Goal: Transaction & Acquisition: Download file/media

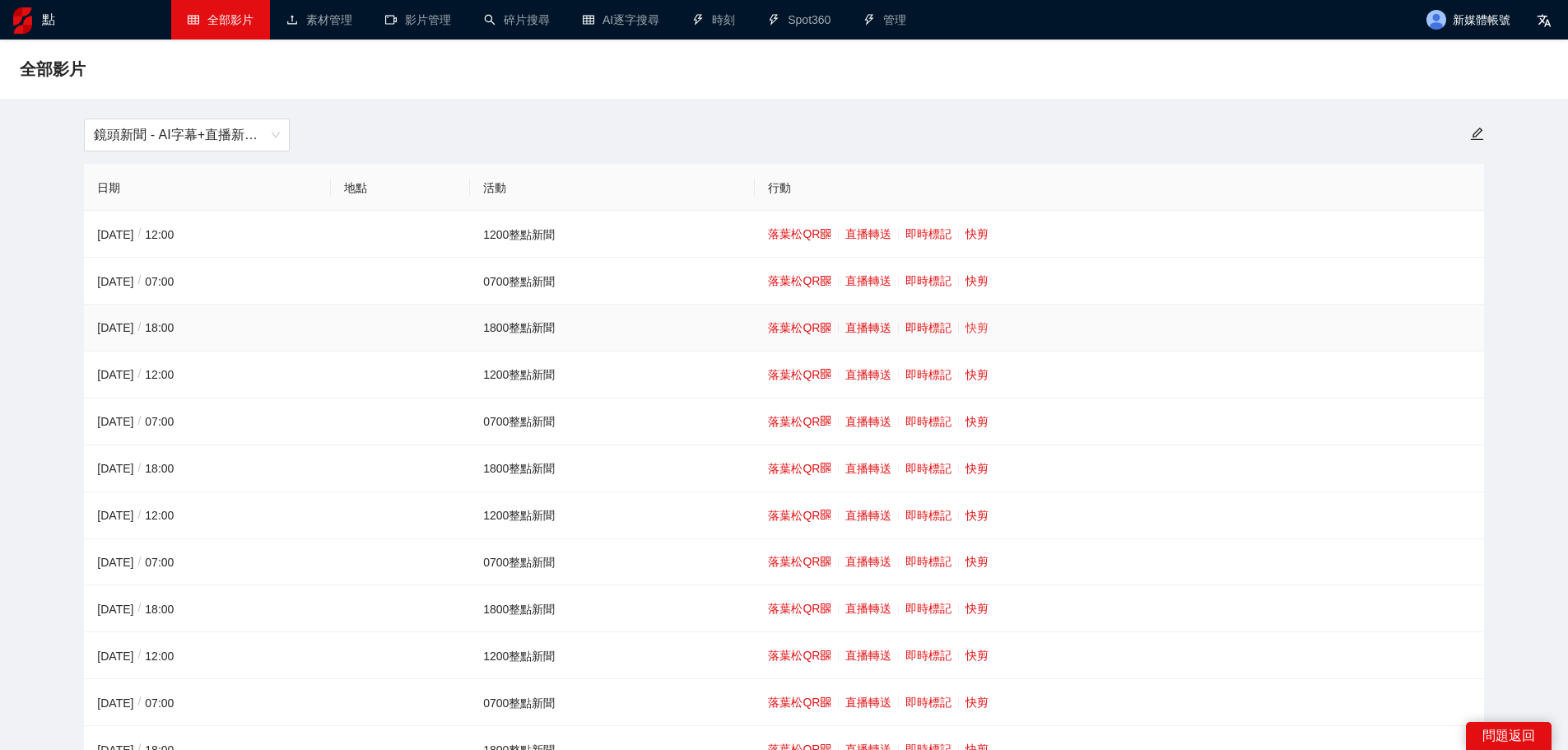
click at [969, 325] on font "快剪" at bounding box center [977, 328] width 23 height 14
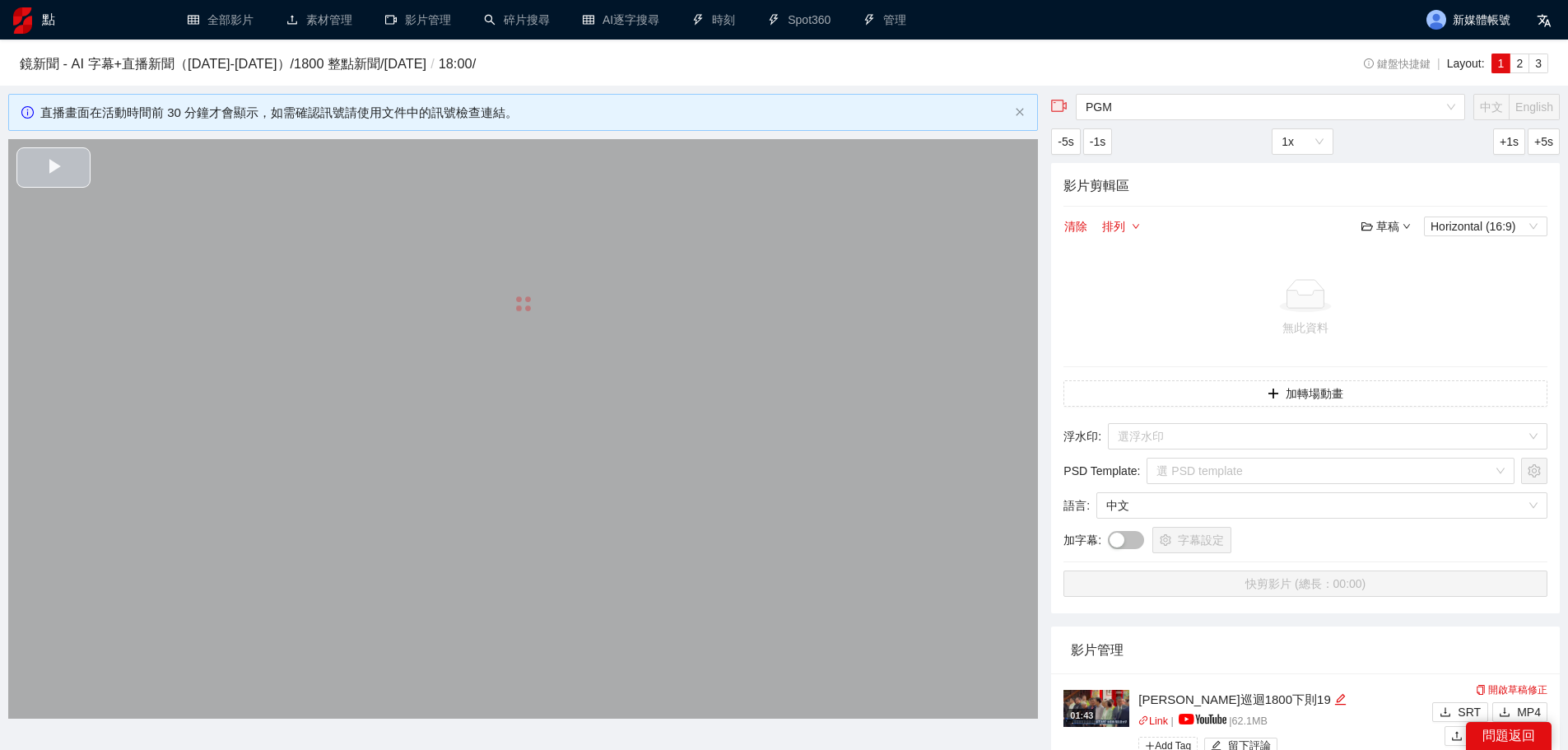
click at [354, 345] on video "Video Player" at bounding box center [523, 429] width 1030 height 579
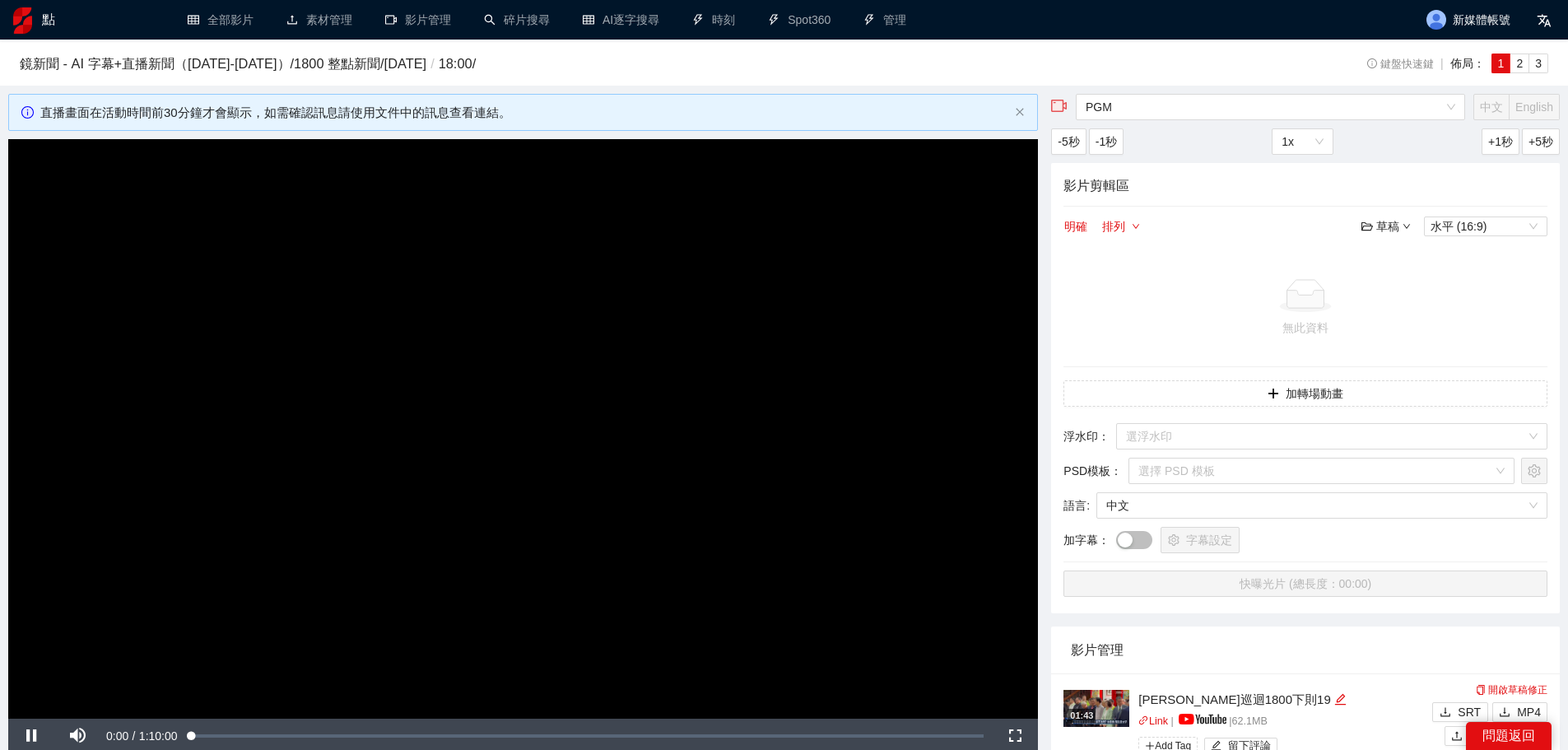
click at [354, 345] on video "Video Player" at bounding box center [523, 429] width 1030 height 579
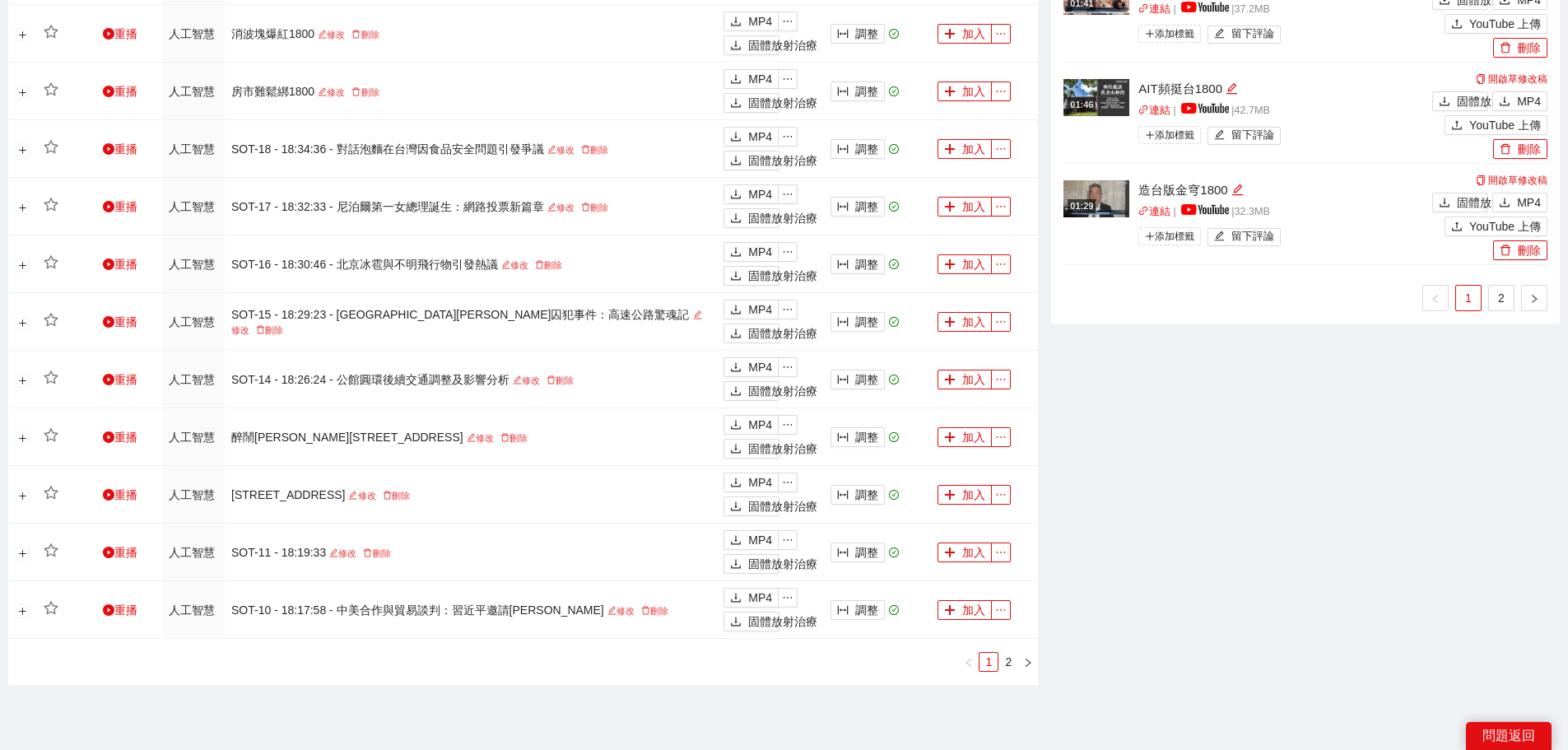
scroll to position [1499, 0]
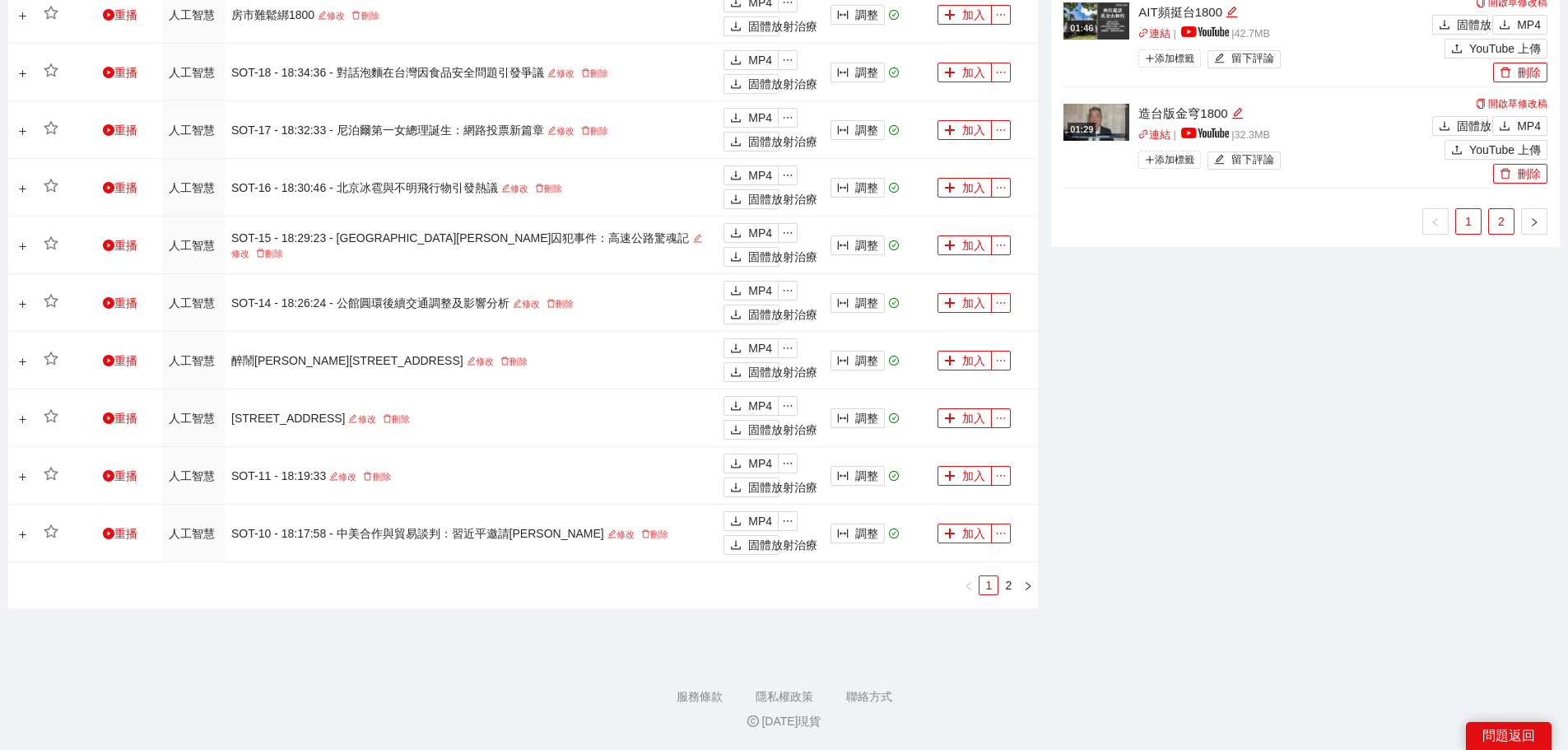
click at [1506, 233] on link "2" at bounding box center [1502, 222] width 25 height 25
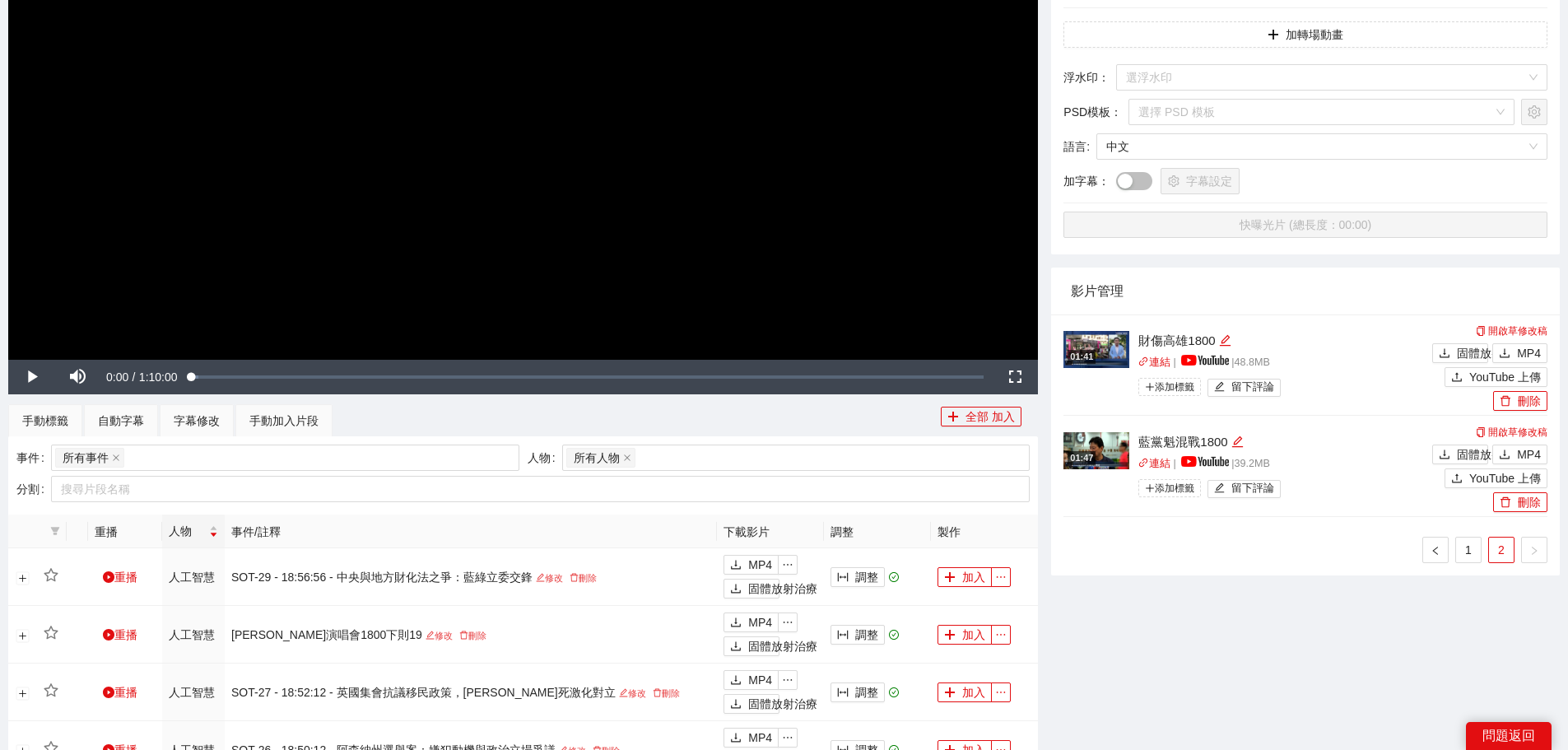
scroll to position [346, 0]
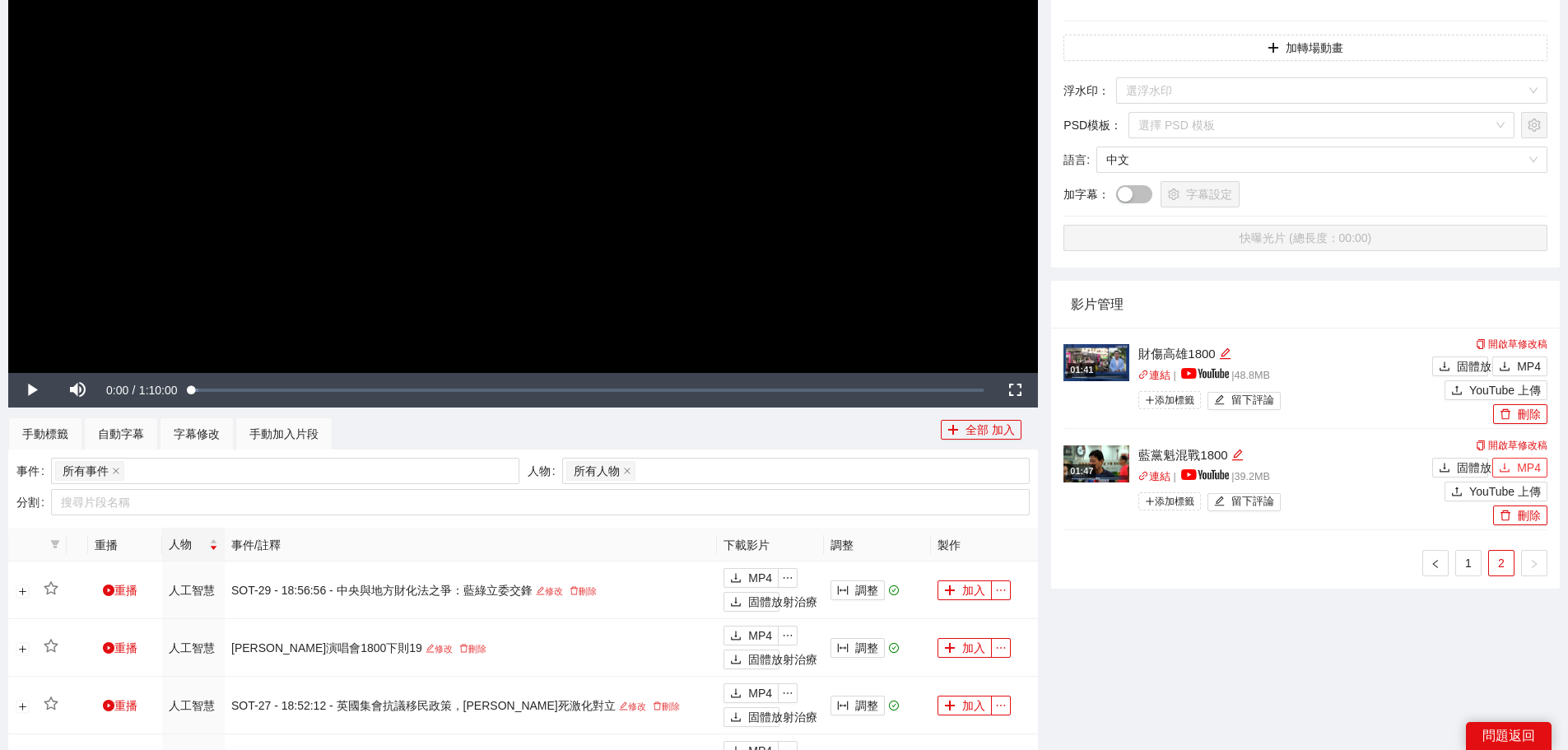
click at [1511, 465] on icon "下載" at bounding box center [1505, 468] width 12 height 12
click at [1527, 360] on font "MP4" at bounding box center [1529, 367] width 24 height 14
click at [1476, 559] on link "1" at bounding box center [1469, 564] width 25 height 25
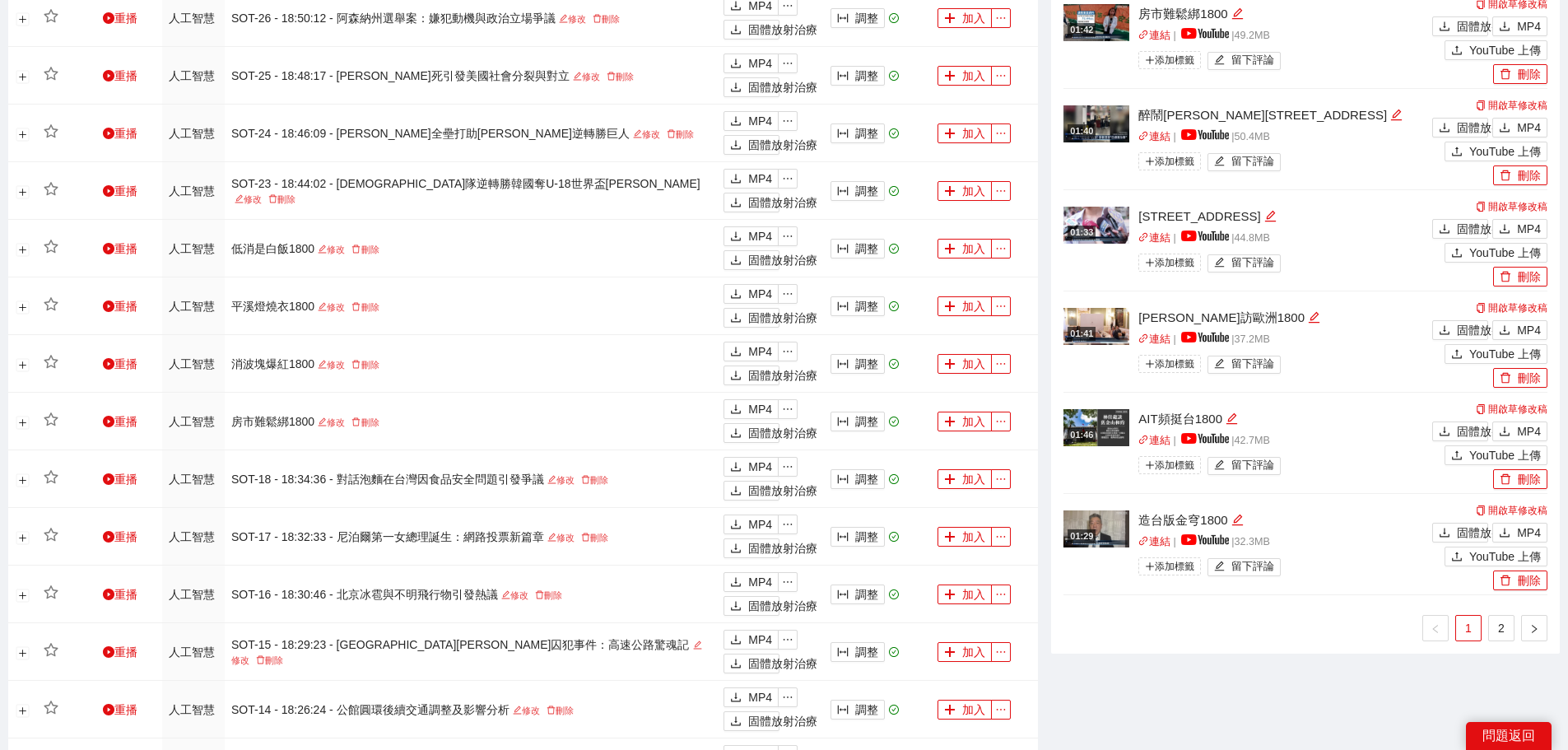
scroll to position [1100, 0]
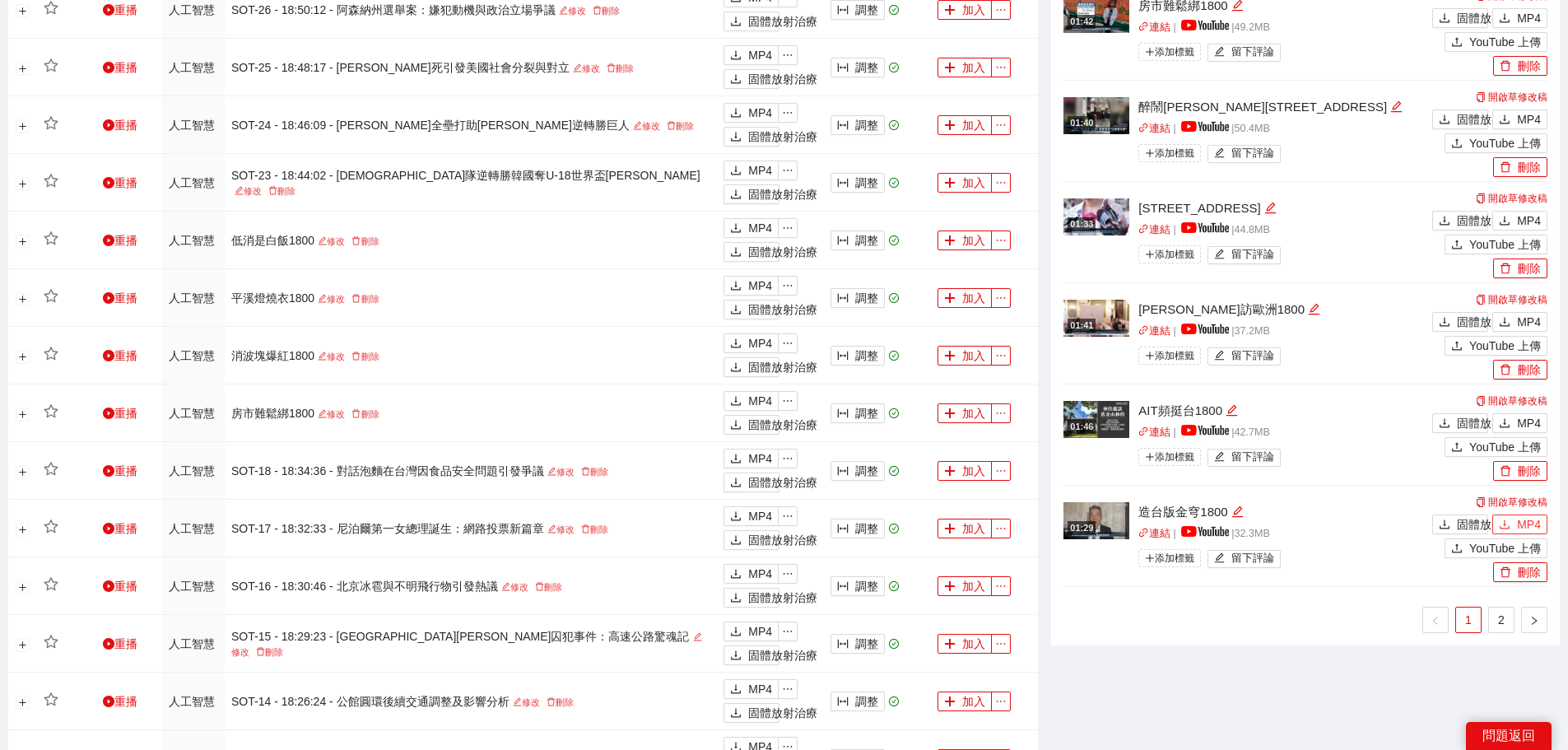
click at [1511, 534] on button "MP4" at bounding box center [1520, 524] width 55 height 19
click at [1515, 415] on button "MP4" at bounding box center [1520, 423] width 55 height 19
drag, startPoint x: 1522, startPoint y: 312, endPoint x: 1518, endPoint y: 322, distance: 10.8
click at [1522, 312] on button "MP4" at bounding box center [1520, 322] width 55 height 19
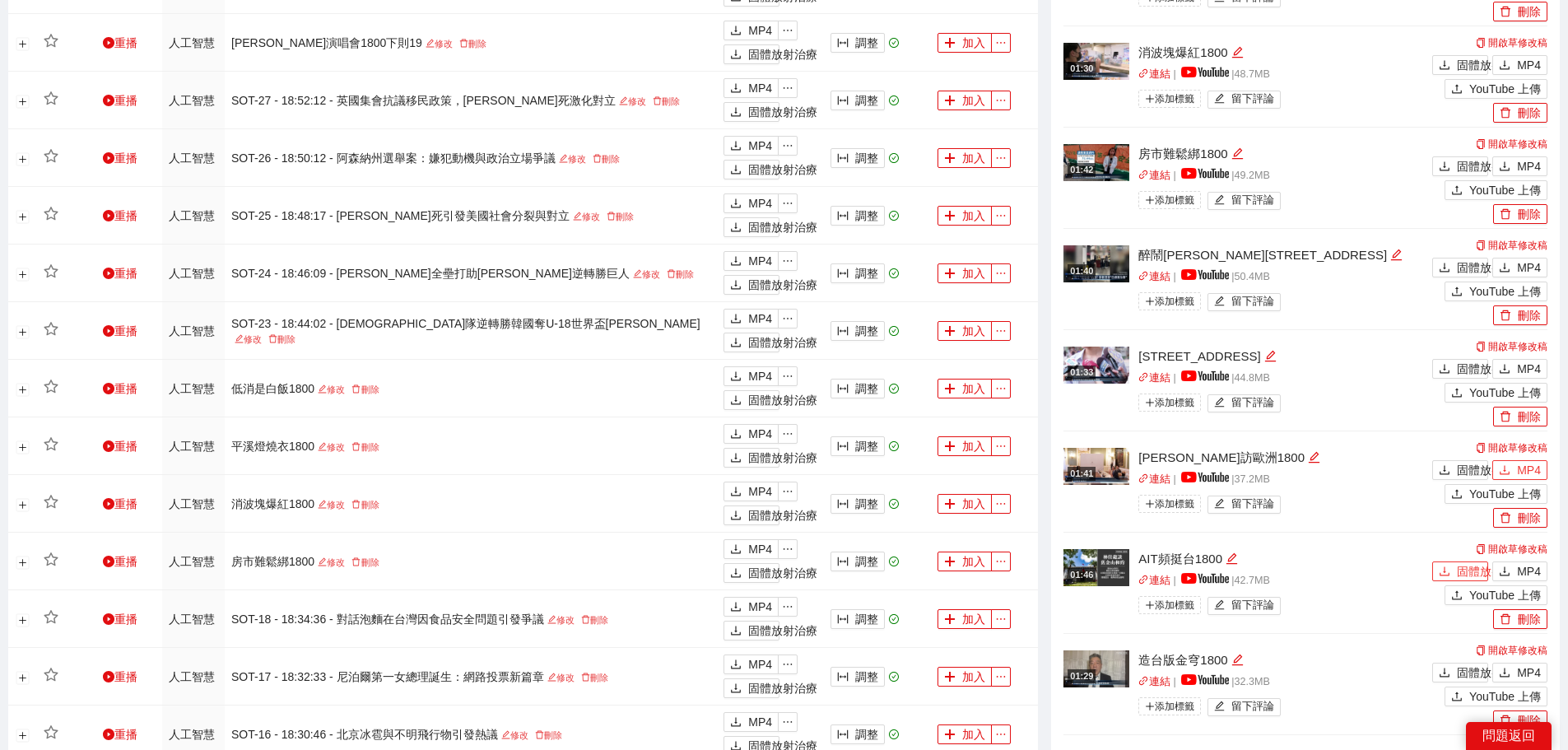
scroll to position [935, 0]
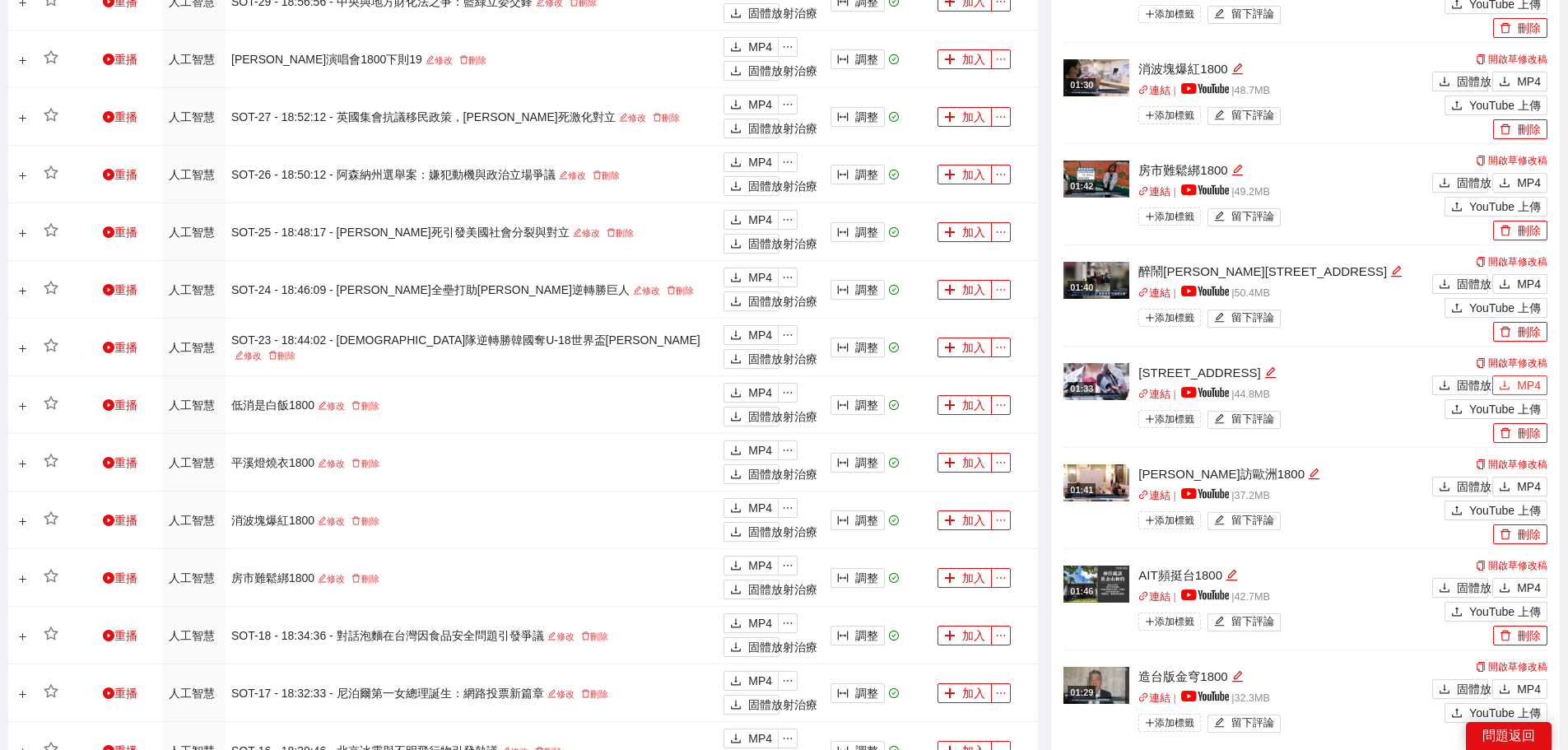
click at [1524, 381] on font "MP4" at bounding box center [1529, 386] width 24 height 14
click at [1522, 277] on font "MP4" at bounding box center [1529, 284] width 24 height 14
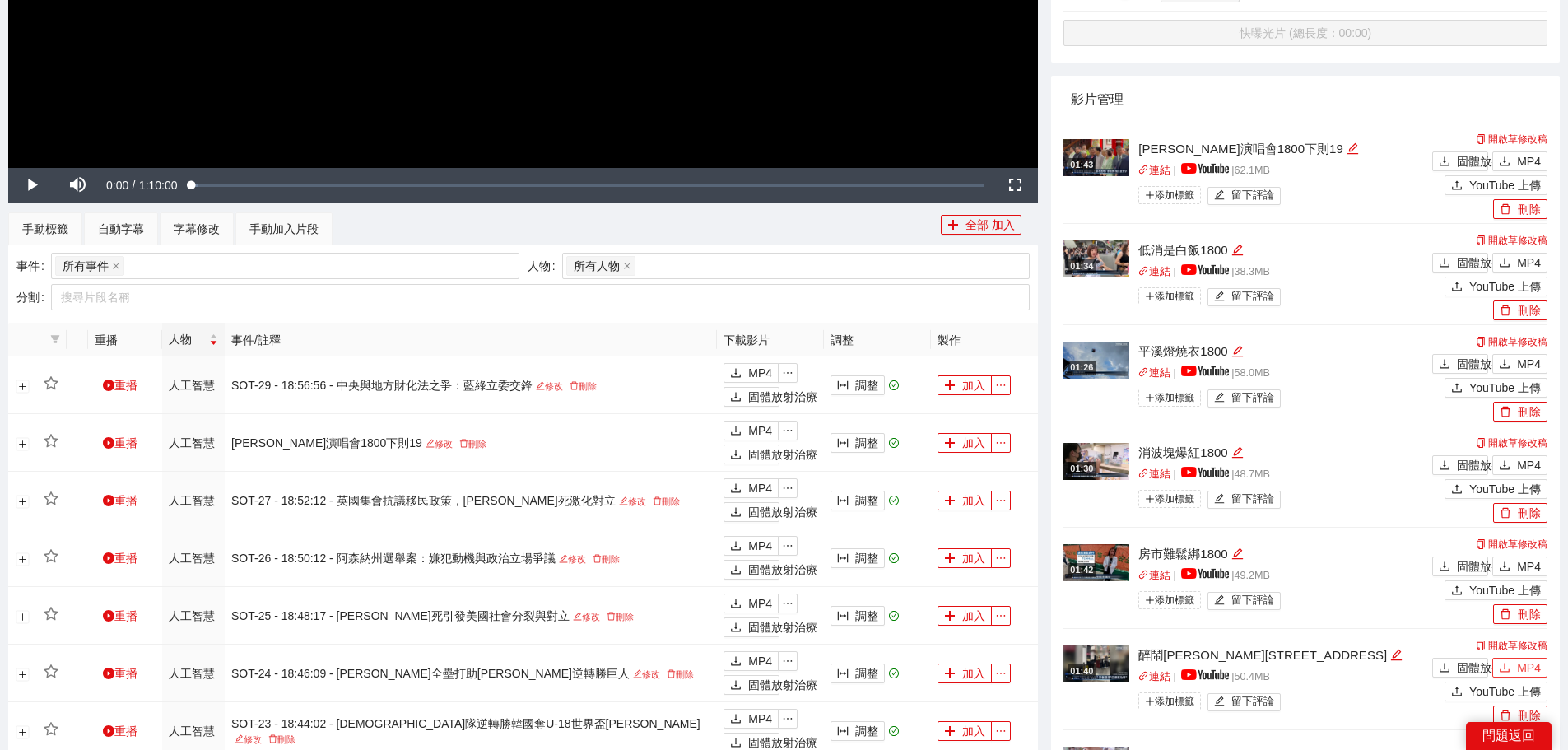
scroll to position [523, 0]
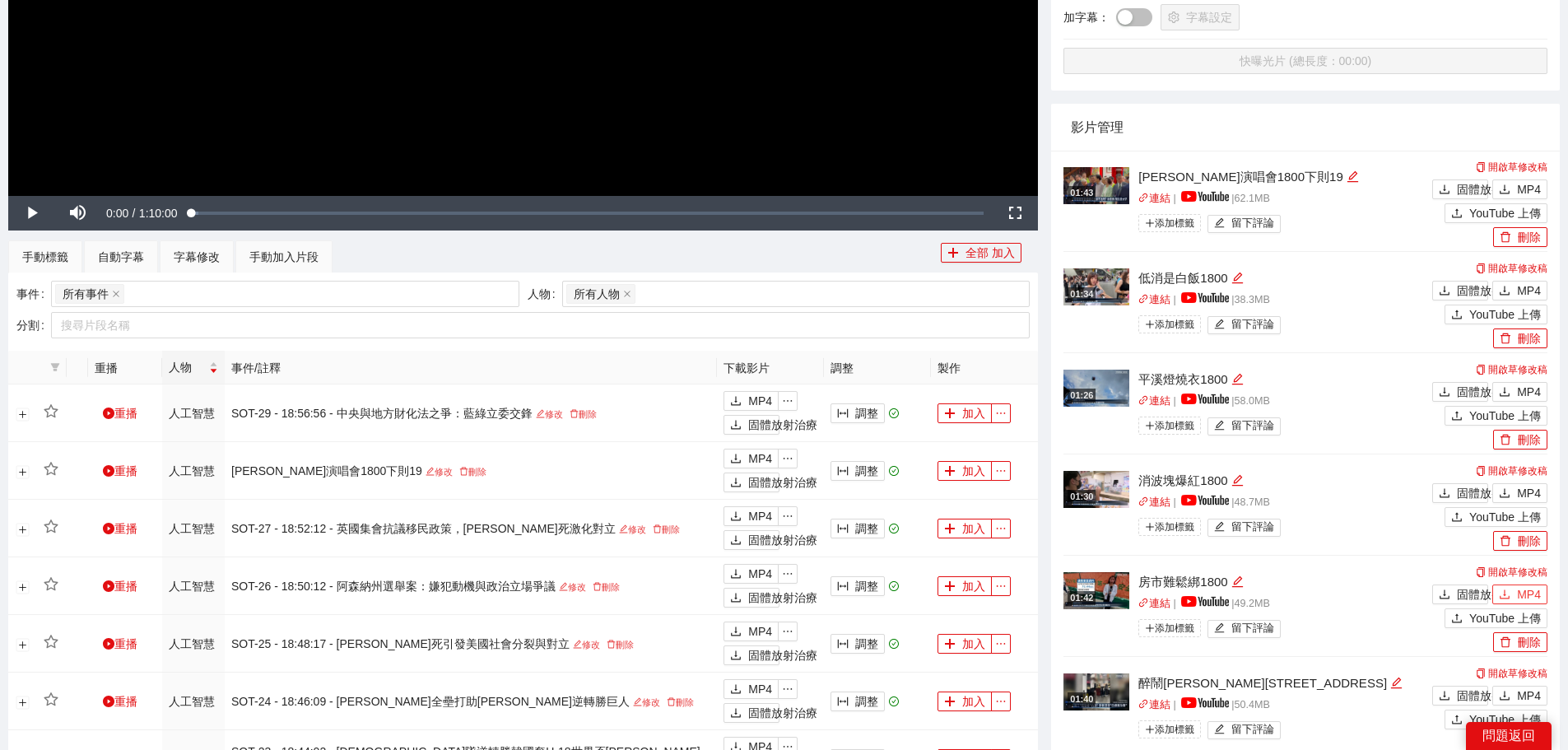
click at [1522, 590] on font "MP4" at bounding box center [1529, 595] width 24 height 14
drag, startPoint x: 1519, startPoint y: 492, endPoint x: 1513, endPoint y: 443, distance: 49.4
click at [1519, 492] on font "MP4" at bounding box center [1529, 493] width 24 height 14
click at [1514, 388] on button "MP4" at bounding box center [1520, 391] width 55 height 19
